Goal: Information Seeking & Learning: Understand process/instructions

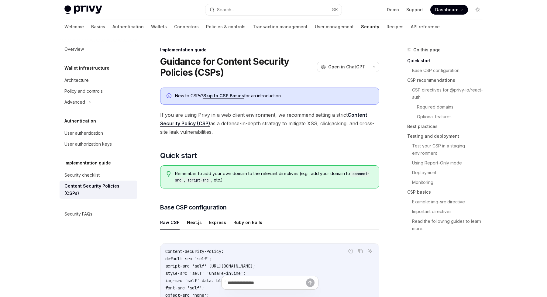
scroll to position [106, 0]
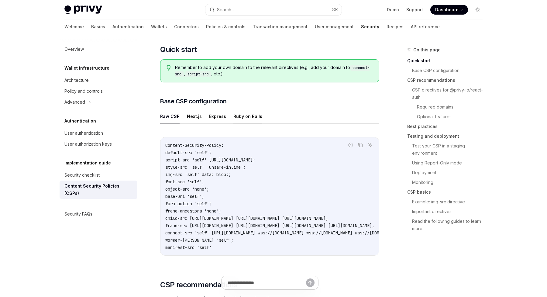
click at [252, 118] on button "Ruby on Rails" at bounding box center [247, 116] width 29 height 14
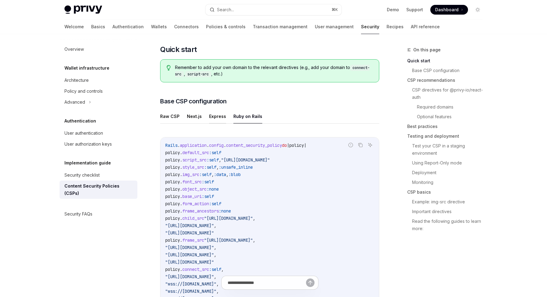
click at [218, 119] on button "Express" at bounding box center [217, 116] width 17 height 14
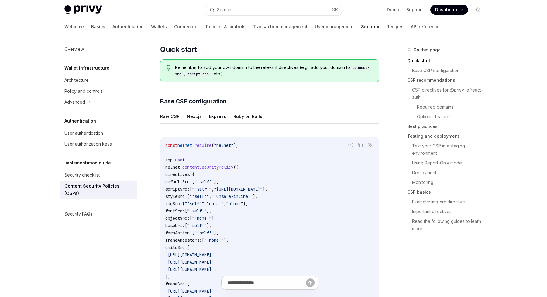
click at [191, 117] on button "Next.js" at bounding box center [194, 116] width 15 height 14
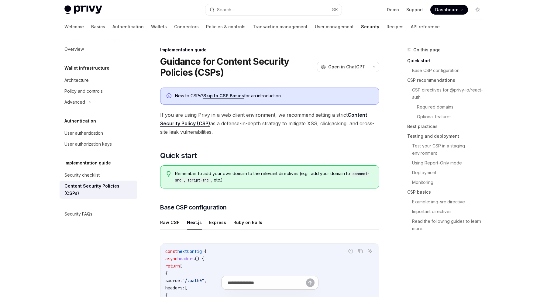
drag, startPoint x: 219, startPoint y: 132, endPoint x: 159, endPoint y: 117, distance: 61.8
copy span "If you are using Privy in a web client environment, we recommend setting a stri…"
click at [232, 153] on h2 "​ Quick start" at bounding box center [269, 156] width 219 height 10
drag, startPoint x: 229, startPoint y: 180, endPoint x: 175, endPoint y: 173, distance: 54.5
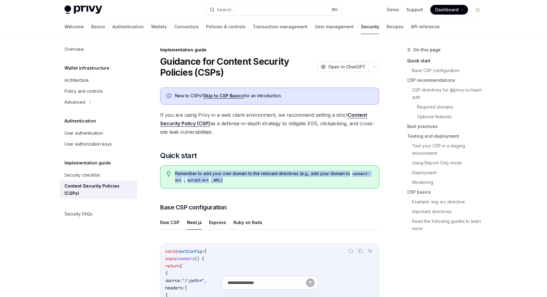
click at [175, 173] on span "Remember to add your own domain to the relevant directives (e.g., add your doma…" at bounding box center [274, 176] width 198 height 13
copy span "Remember to add your own domain to the relevant directives (e.g., add your doma…"
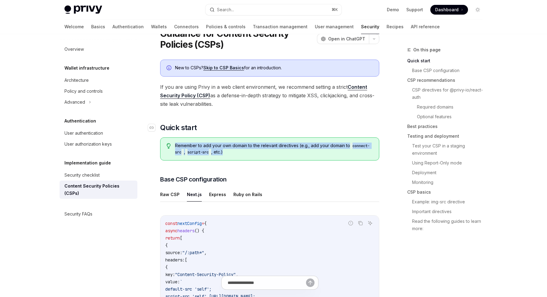
scroll to position [61, 0]
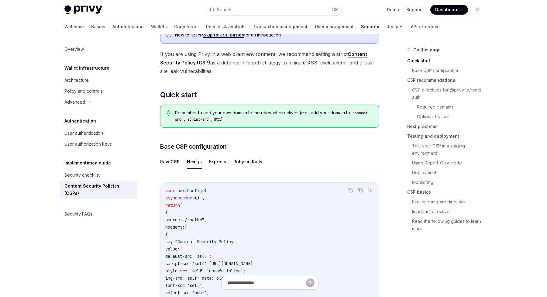
click at [214, 149] on span "Base CSP configuration" at bounding box center [193, 146] width 66 height 9
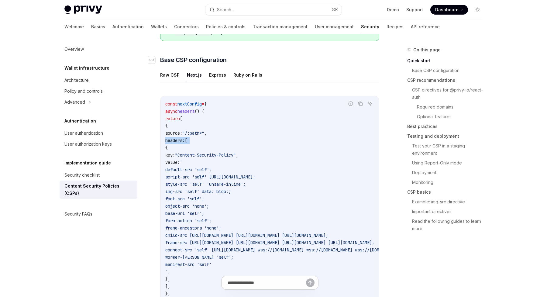
click at [214, 149] on code "const nextConfig = { async headers () { return [ { source: "/:path*" , headers:…" at bounding box center [343, 209] width 357 height 219
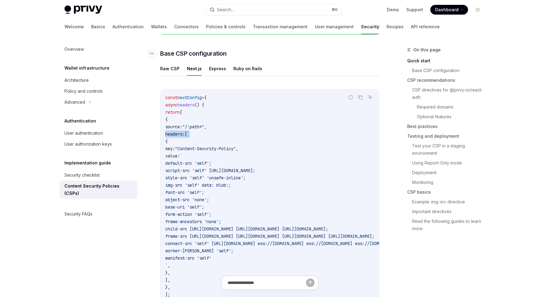
scroll to position [156, 0]
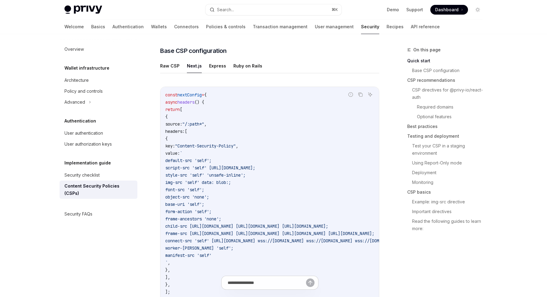
click at [232, 141] on code "const nextConfig = { async headers () { return [ { source: "/:path*" , headers:…" at bounding box center [343, 200] width 357 height 219
click at [176, 69] on button "Raw CSP" at bounding box center [169, 66] width 19 height 14
type textarea "*"
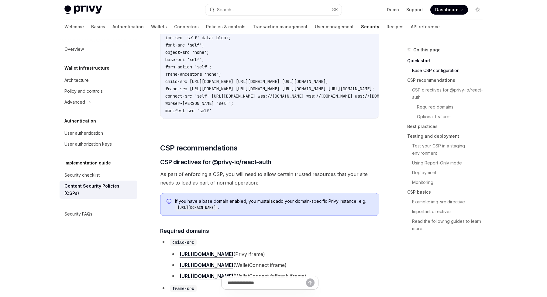
scroll to position [266, 0]
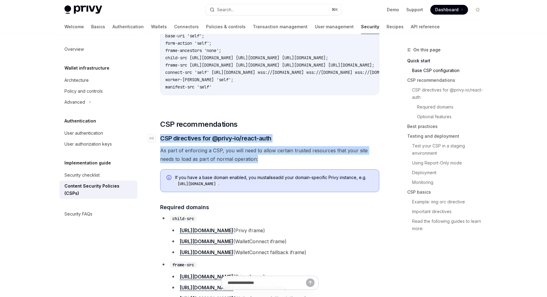
drag, startPoint x: 245, startPoint y: 162, endPoint x: 159, endPoint y: 140, distance: 88.8
copy div "​ CSP directives for @privy-io/react-auth As part of enforcing a CSP, you will …"
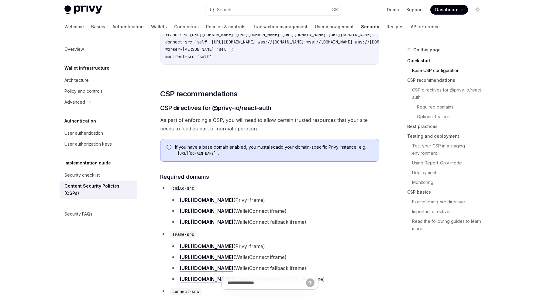
click at [218, 156] on code "[URL][DOMAIN_NAME]" at bounding box center [196, 153] width 43 height 6
drag, startPoint x: 258, startPoint y: 156, endPoint x: 175, endPoint y: 149, distance: 83.8
click at [175, 149] on div "If you have a base domain enabled, you must also add your domain-specific Privy…" at bounding box center [269, 150] width 219 height 23
copy span "If you have a base domain enabled, you must also add your domain-specific Privy…"
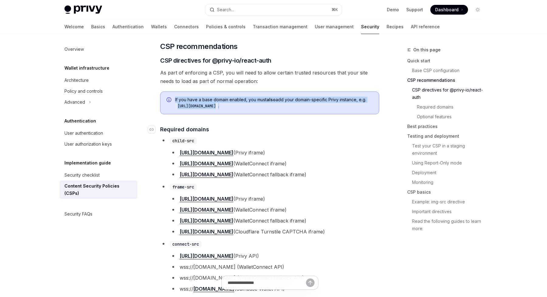
scroll to position [390, 0]
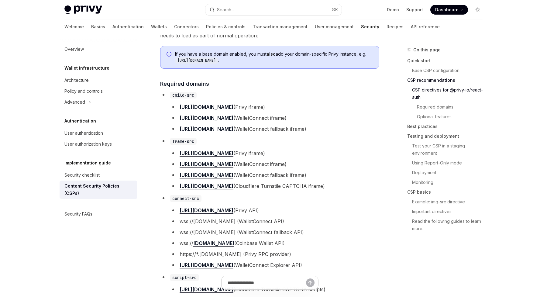
click at [310, 147] on li "frame-src https://auth.privy.io (Privy iframe) https://verify.walletconnect.com…" at bounding box center [269, 163] width 219 height 53
drag, startPoint x: 331, startPoint y: 132, endPoint x: 174, endPoint y: 110, distance: 158.6
click at [174, 110] on ul "https://auth.privy.io (Privy iframe) https://verify.walletconnect.com (WalletCo…" at bounding box center [274, 118] width 209 height 30
copy ul "https://auth.privy.io (Privy iframe) https://verify.walletconnect.com (WalletCo…"
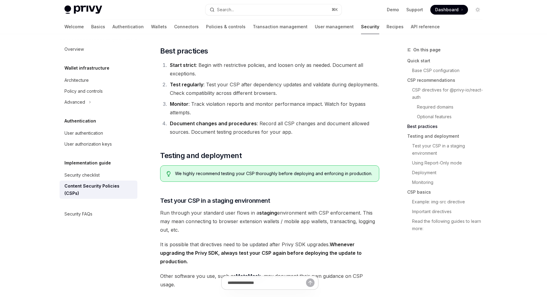
scroll to position [831, 0]
click at [287, 123] on li "Document changes and procedures : Record all CSP changes and document allowed s…" at bounding box center [273, 128] width 211 height 17
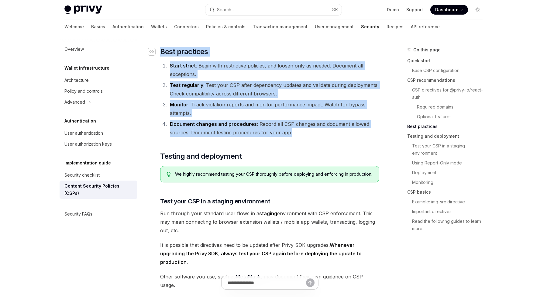
drag, startPoint x: 288, startPoint y: 125, endPoint x: 152, endPoint y: 43, distance: 158.5
click at [160, 43] on div "New to CSPs? Skip to CSP Basics for an introduction. If you are using Privy in …" at bounding box center [269, 60] width 219 height 1607
copy div "​ Best practices Start strict : Begin with restrictive policies, and loosen onl…"
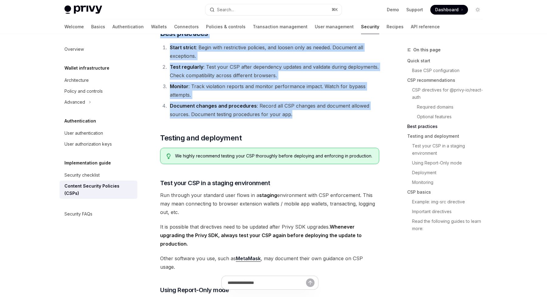
scroll to position [853, 0]
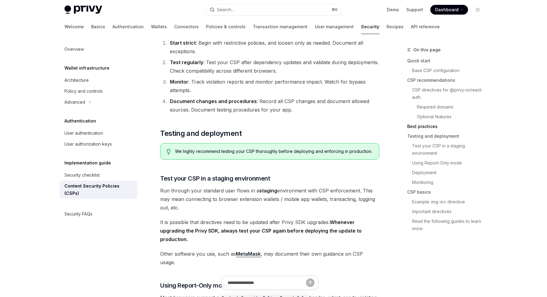
click at [269, 148] on span "We highly recommend testing your CSP thoroughly before deploying and enforcing …" at bounding box center [274, 151] width 198 height 6
click at [270, 148] on span "We highly recommend testing your CSP thoroughly before deploying and enforcing …" at bounding box center [274, 151] width 198 height 6
copy div "We highly recommend testing your CSP thoroughly before deploying and enforcing …"
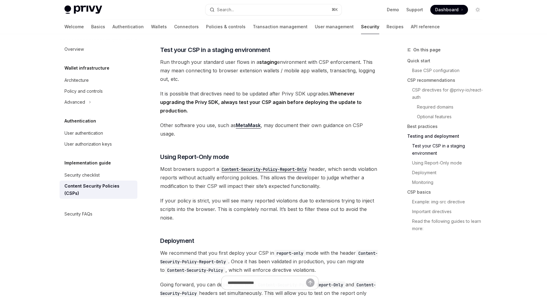
scroll to position [923, 0]
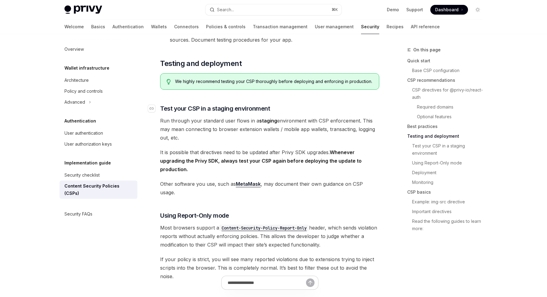
click at [161, 104] on span "Test your CSP in a staging environment" at bounding box center [215, 108] width 110 height 9
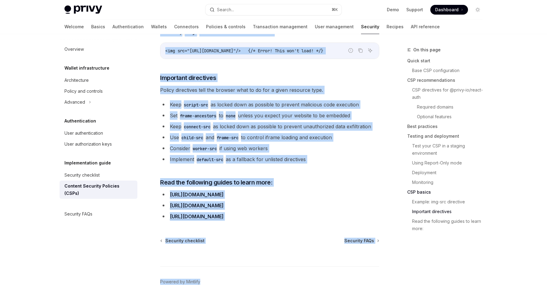
scroll to position [1483, 0]
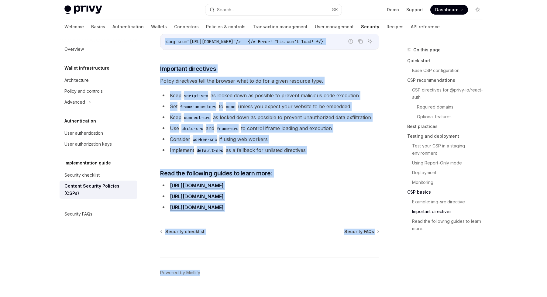
drag, startPoint x: 159, startPoint y: 44, endPoint x: 316, endPoint y: 137, distance: 183.1
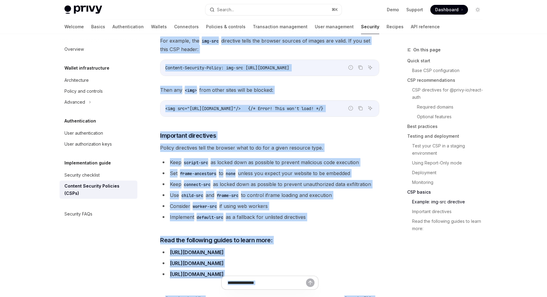
scroll to position [1350, 0]
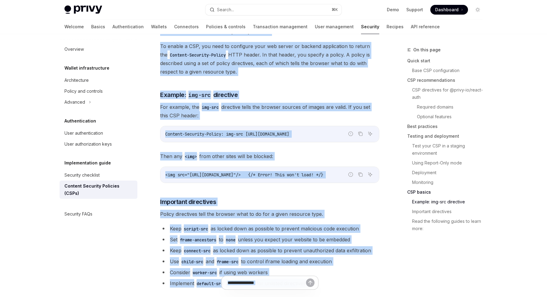
click at [282, 103] on span "For example, the img-src directive tells the browser sources of images are vali…" at bounding box center [269, 111] width 219 height 17
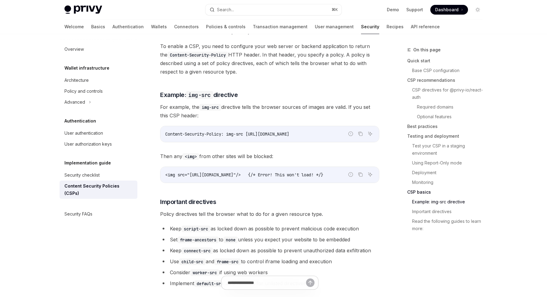
scroll to position [0, 5]
click at [323, 172] on span "<img src="[URL][DOMAIN_NAME]"/> {/* Error! This won't load! */}" at bounding box center [244, 174] width 158 height 5
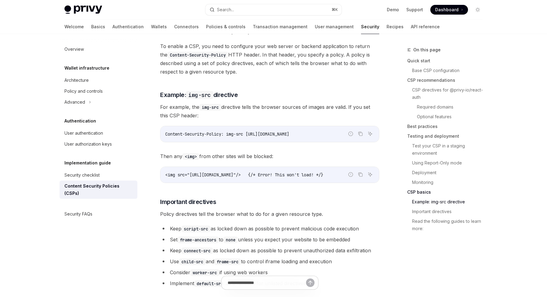
click at [316, 172] on span "<img src="[URL][DOMAIN_NAME]"/> {/* Error! This won't load! */}" at bounding box center [244, 174] width 158 height 5
click at [363, 170] on button "Copy the contents from the code block" at bounding box center [360, 174] width 8 height 8
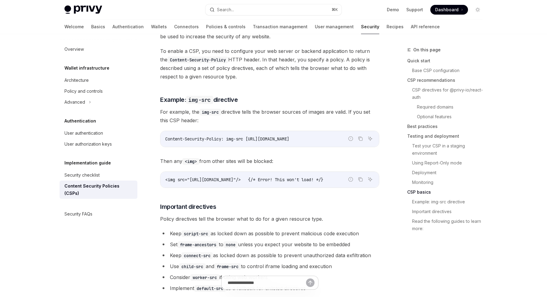
drag, startPoint x: 203, startPoint y: 104, endPoint x: 149, endPoint y: 93, distance: 55.2
copy span "For example, the img-src directive tells the browser sources of images are vali…"
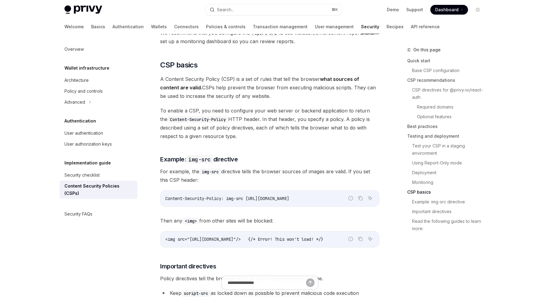
scroll to position [1282, 0]
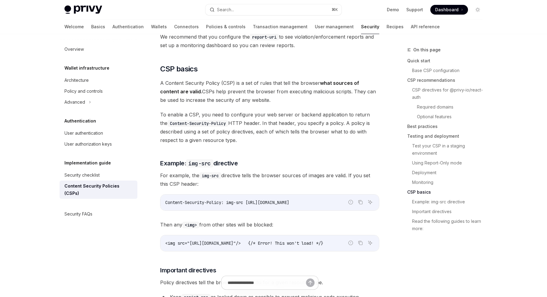
click at [303, 121] on span "To enable a CSP, you need to configure your web server or backend application t…" at bounding box center [269, 127] width 219 height 34
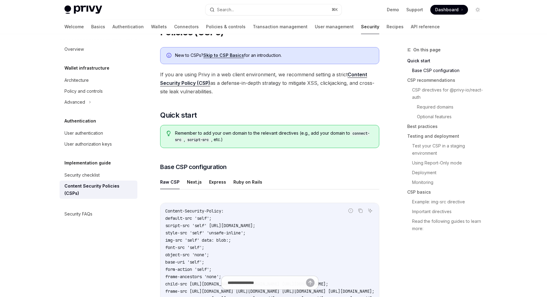
scroll to position [0, 0]
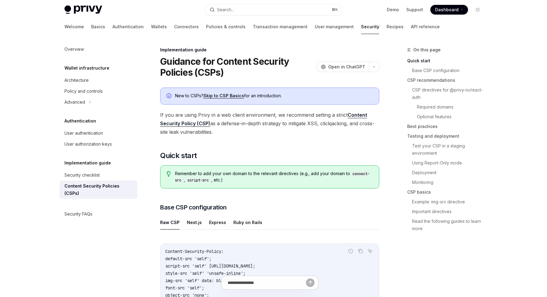
click at [285, 96] on div "New to CSPs? Skip to CSP Basics for an introduction." at bounding box center [274, 96] width 198 height 7
click at [238, 95] on link "Skip to CSP Basics" at bounding box center [223, 95] width 41 height 5
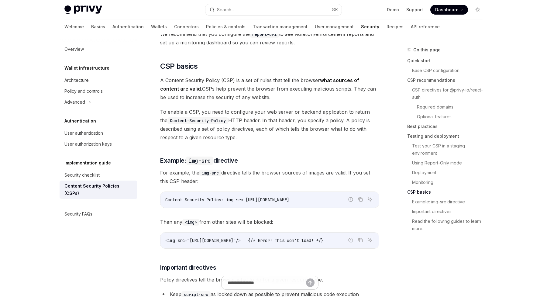
click at [241, 122] on span "To enable a CSP, you need to configure your web server or backend application t…" at bounding box center [269, 125] width 219 height 34
drag, startPoint x: 241, startPoint y: 124, endPoint x: 160, endPoint y: 64, distance: 100.3
copy div "A Content Security Policy (CSP) is a set of rules that tell the browser what so…"
